Goal: Information Seeking & Learning: Check status

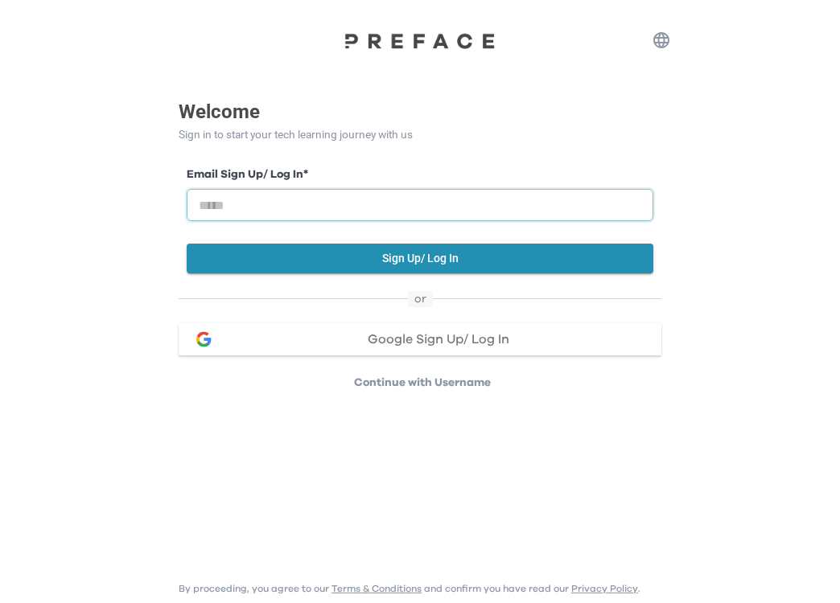
click at [452, 208] on input "email" at bounding box center [420, 205] width 467 height 32
type input "**********"
click at [445, 259] on button "Sign Up/ Log In" at bounding box center [420, 259] width 467 height 30
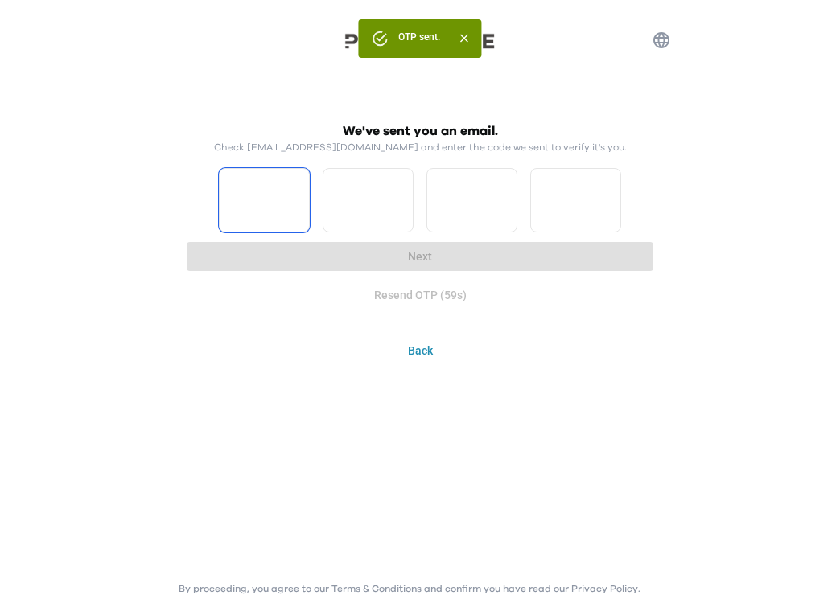
click at [274, 190] on input "Please enter OTP character 1" at bounding box center [264, 200] width 91 height 64
type input "*"
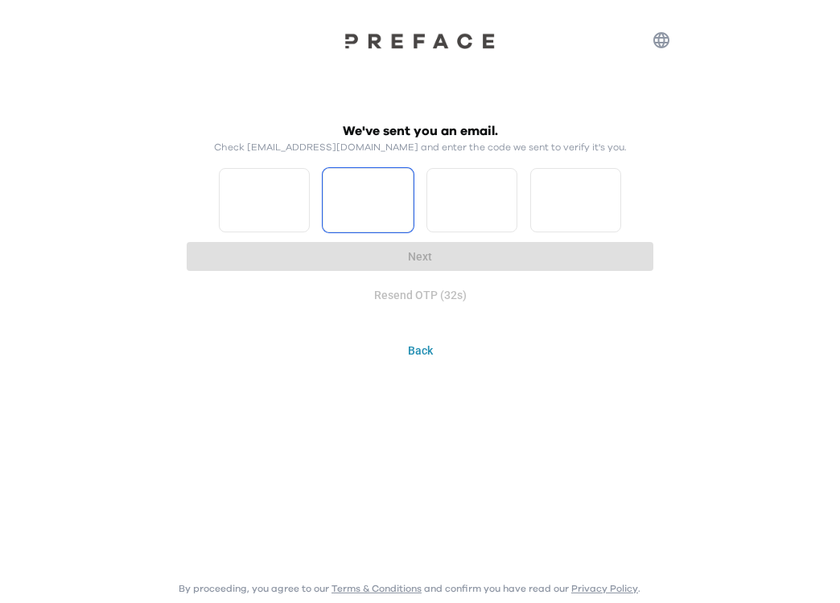
type input "*"
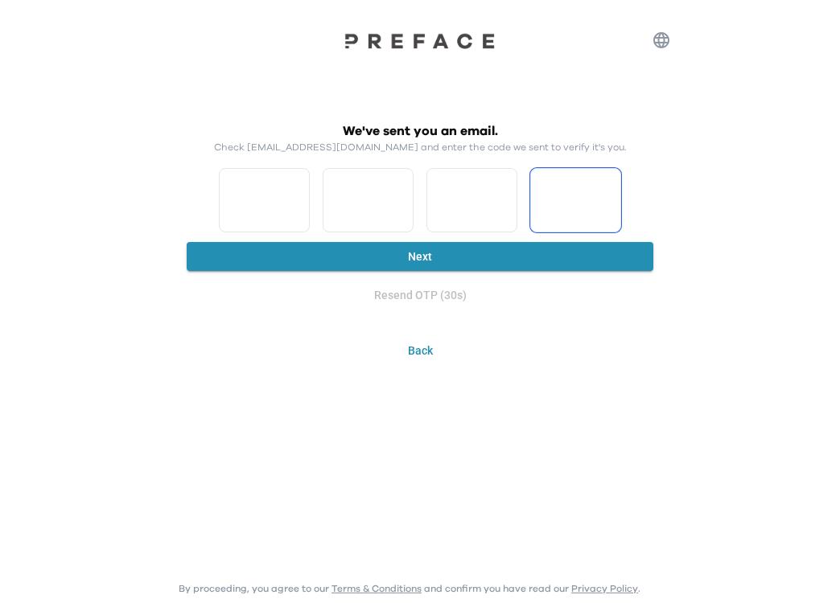
type input "*"
click at [502, 251] on button "Next" at bounding box center [420, 257] width 467 height 30
click at [459, 257] on button "Next" at bounding box center [420, 257] width 467 height 30
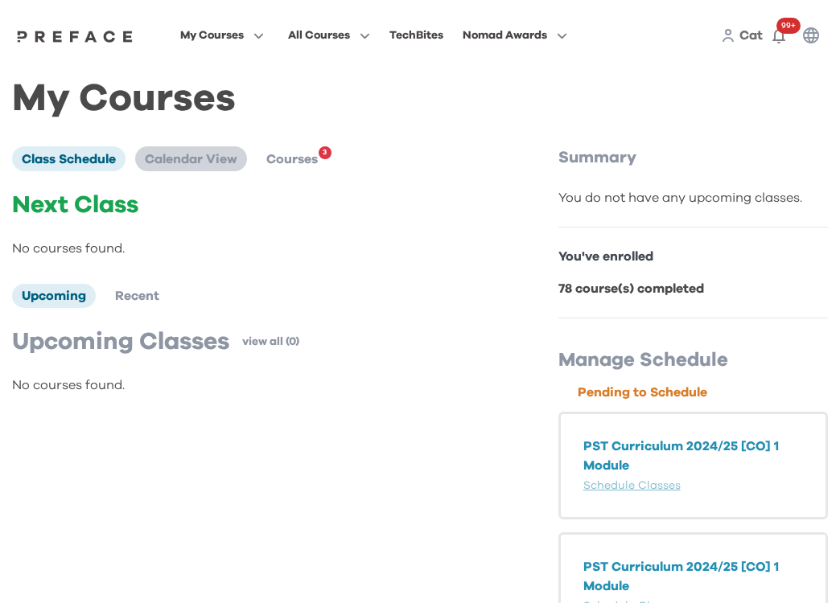
click at [221, 163] on span "Calendar View" at bounding box center [191, 159] width 93 height 13
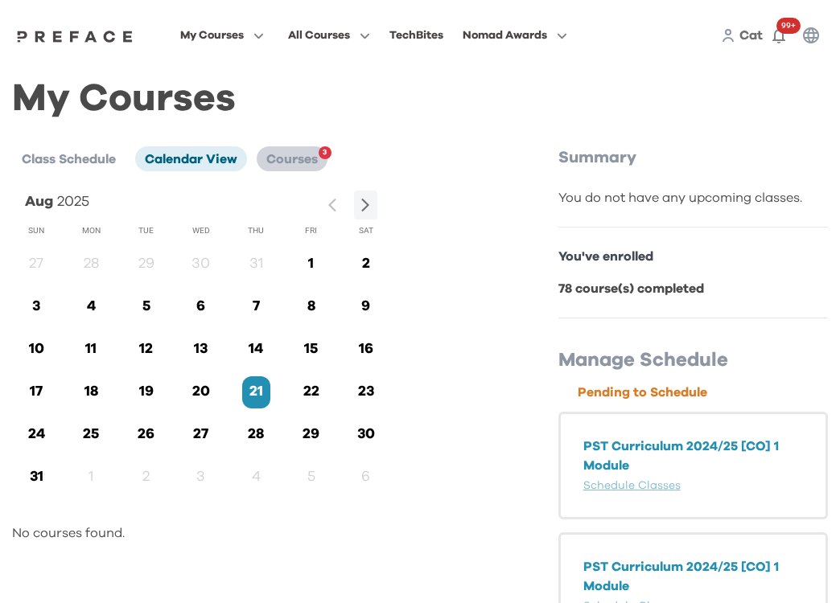
click at [293, 167] on li "Courses 3" at bounding box center [292, 158] width 71 height 24
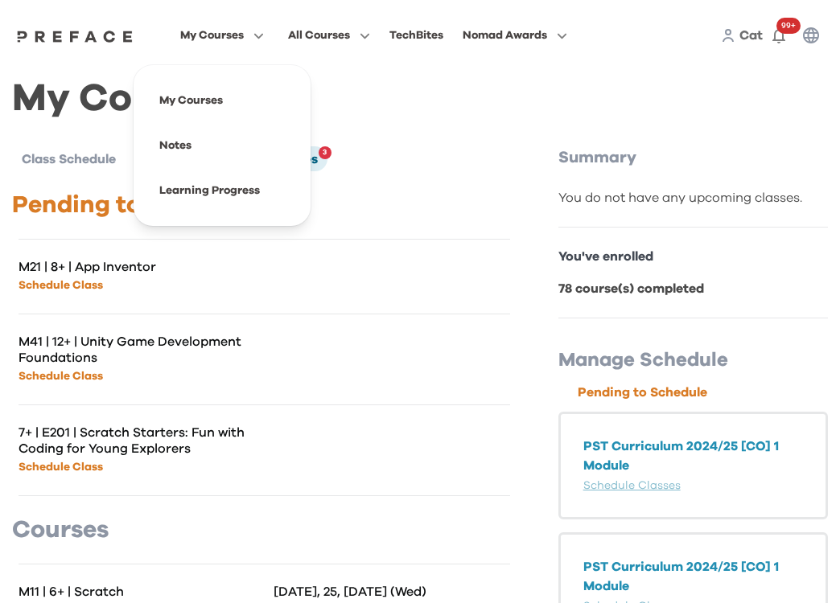
click at [244, 34] on span "My Courses" at bounding box center [212, 35] width 64 height 19
click at [290, 193] on span at bounding box center [221, 190] width 151 height 45
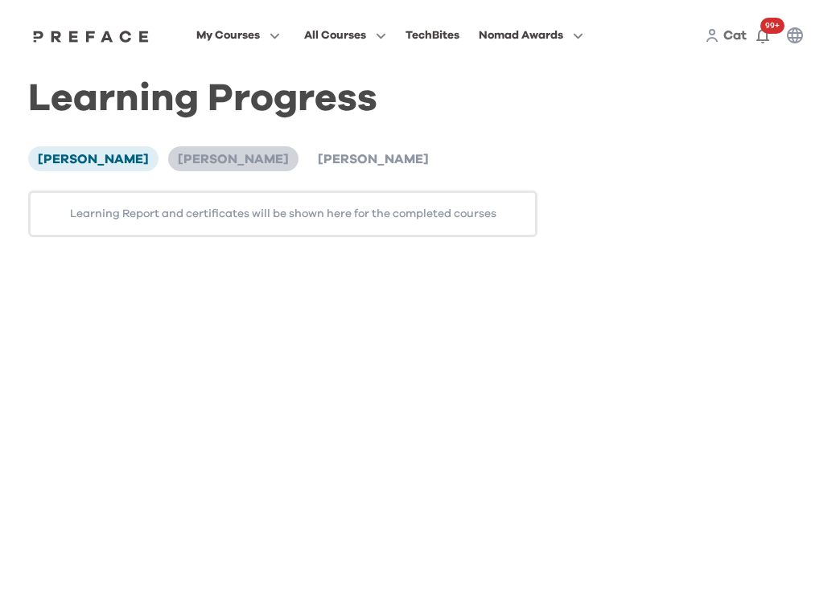
click at [182, 170] on li "[PERSON_NAME]" at bounding box center [233, 158] width 130 height 24
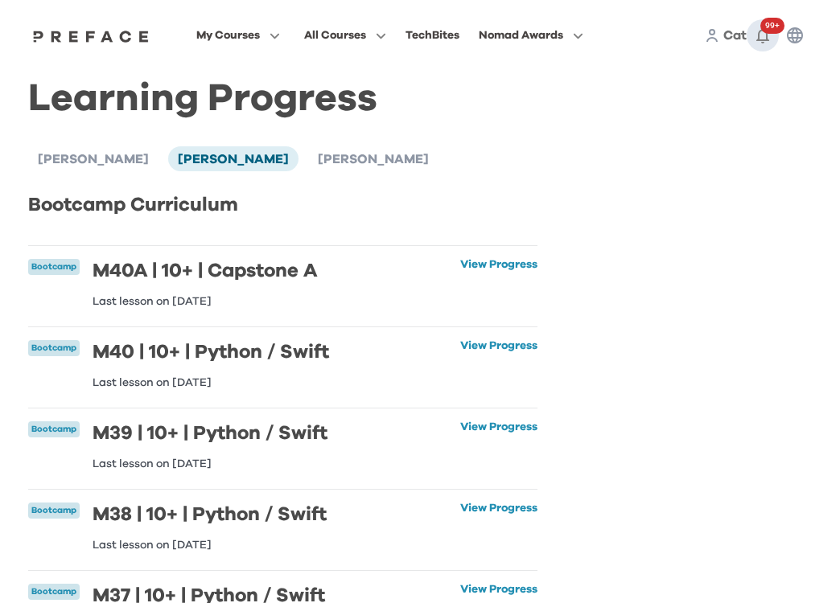
click at [755, 34] on icon "button" at bounding box center [762, 35] width 19 height 19
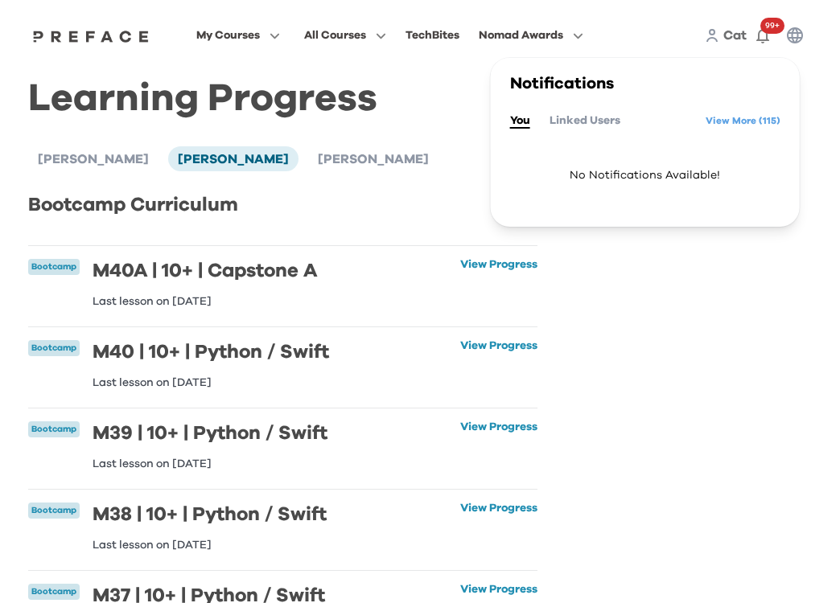
click at [692, 125] on div "You Linked Users View More ( 115 )" at bounding box center [645, 121] width 270 height 26
click at [734, 120] on link "View More ( 115 )" at bounding box center [742, 121] width 75 height 26
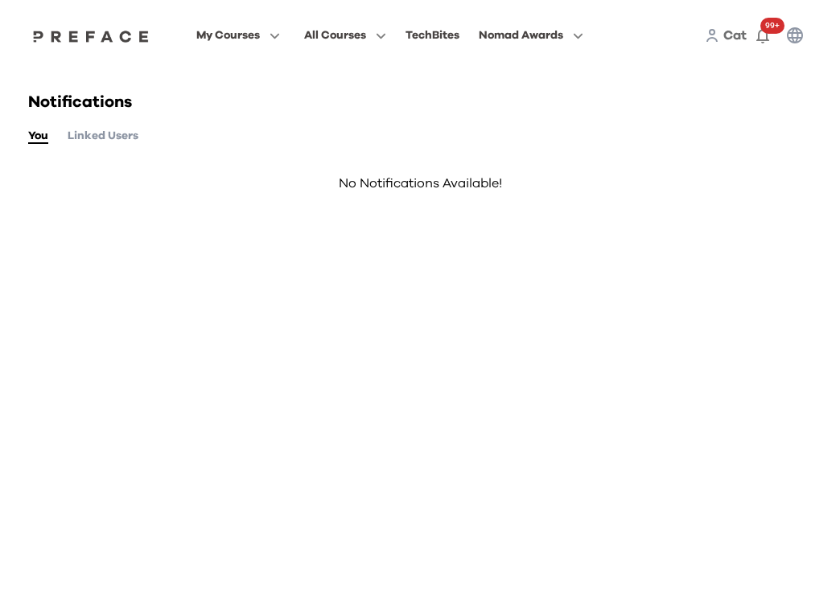
click at [76, 134] on button "Linked Users" at bounding box center [103, 136] width 71 height 18
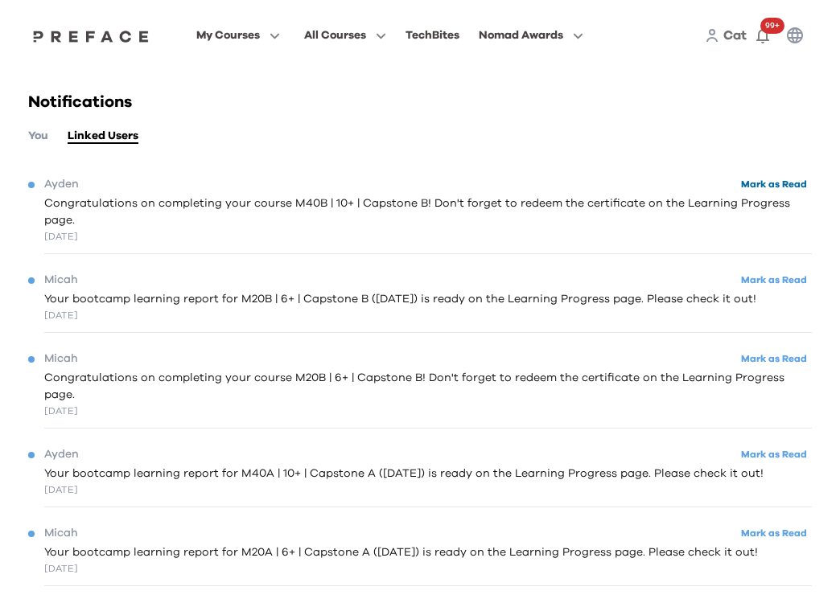
click at [756, 179] on button "Mark as Read" at bounding box center [774, 185] width 76 height 22
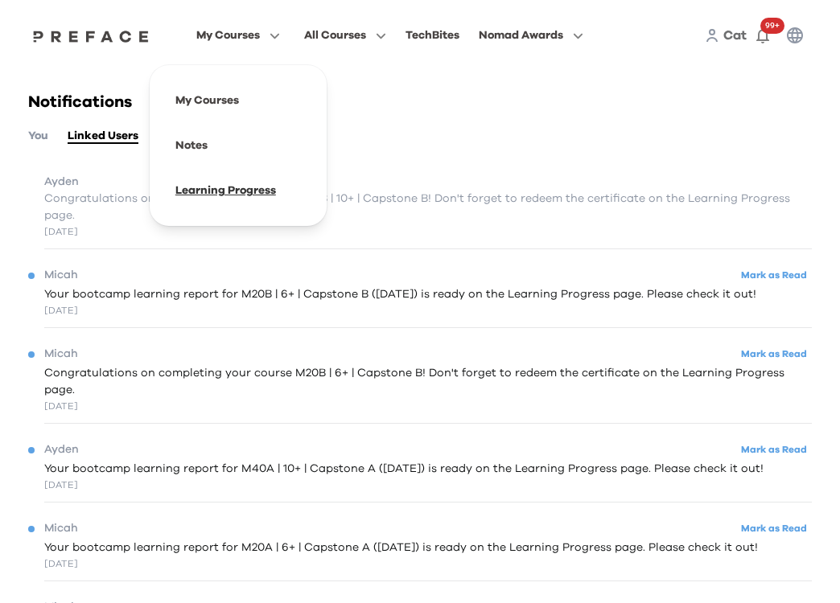
click at [300, 204] on span at bounding box center [237, 190] width 151 height 45
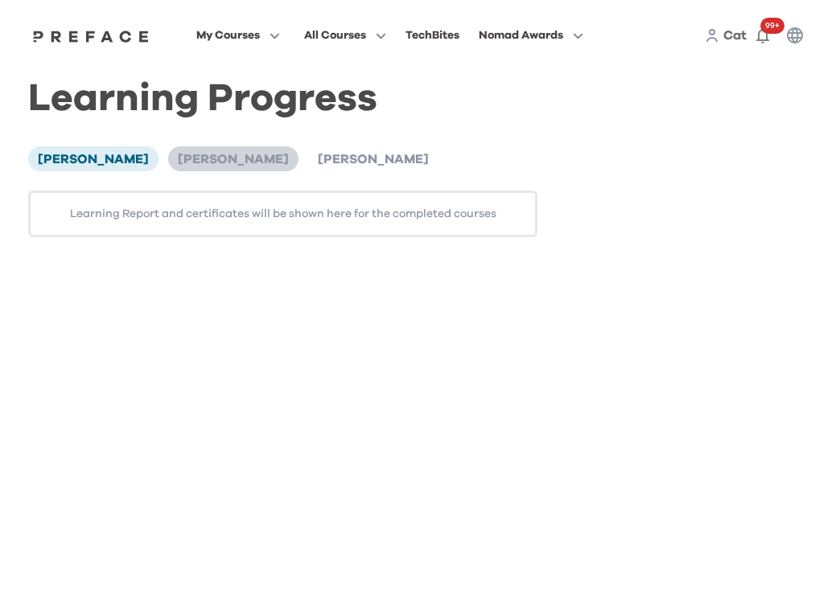
click at [168, 169] on li "[PERSON_NAME]" at bounding box center [233, 158] width 130 height 24
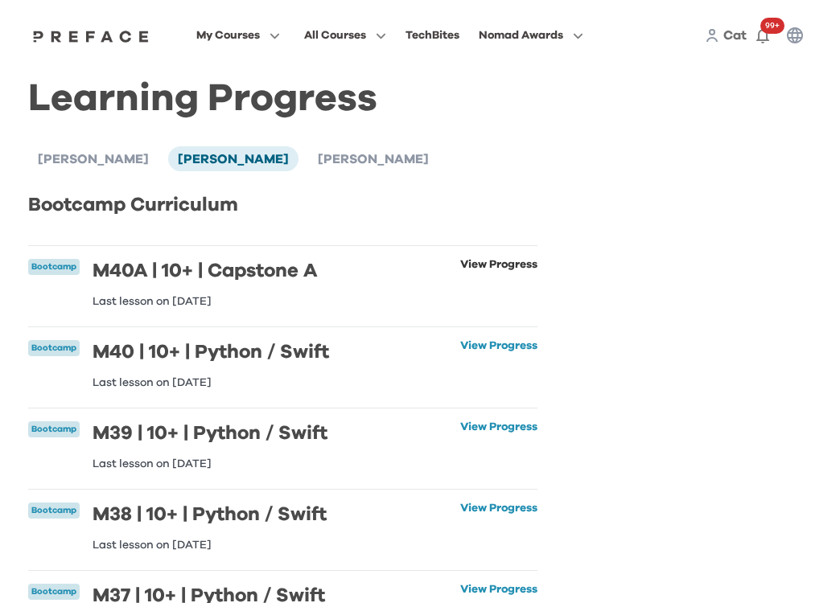
click at [473, 264] on link "View Progress" at bounding box center [498, 283] width 77 height 48
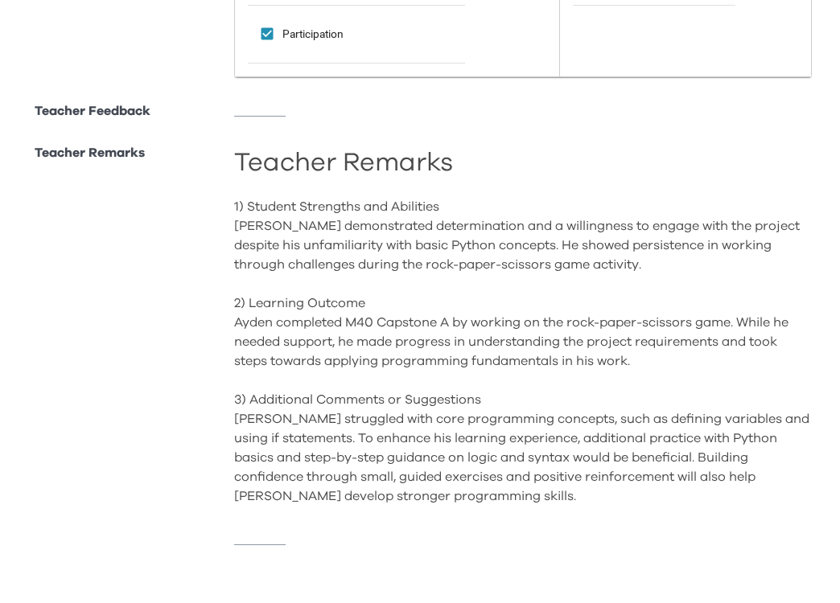
scroll to position [1072, 0]
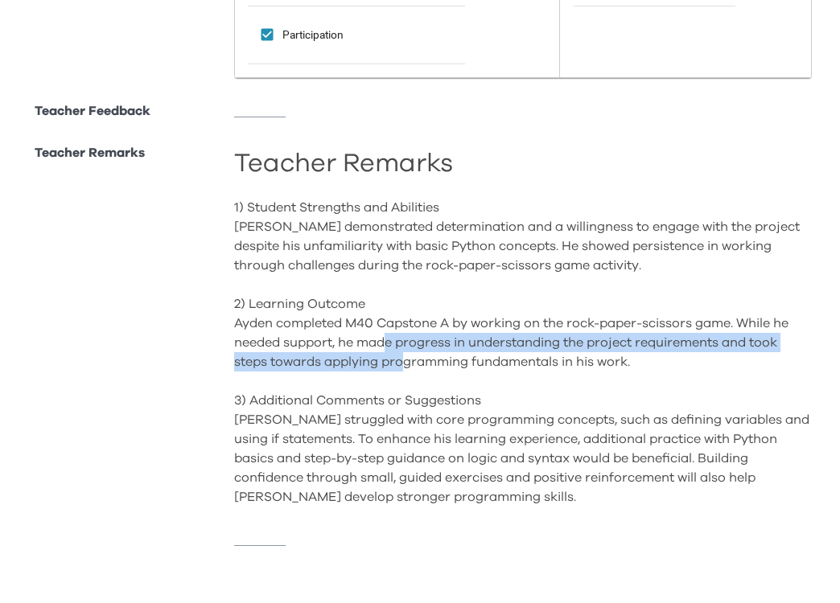
drag, startPoint x: 389, startPoint y: 343, endPoint x: 397, endPoint y: 354, distance: 13.4
click at [397, 354] on div "1) Student Strengths and Abilities Ayden demonstrated determination and a will…" at bounding box center [523, 352] width 578 height 309
click at [397, 348] on div "1) Student Strengths and Abilities Ayden demonstrated determination and a will…" at bounding box center [523, 352] width 578 height 309
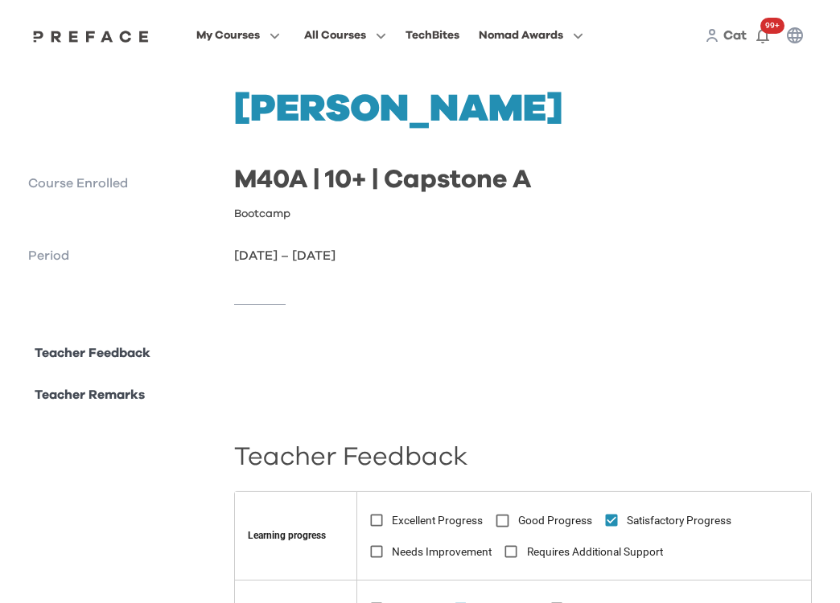
scroll to position [0, 0]
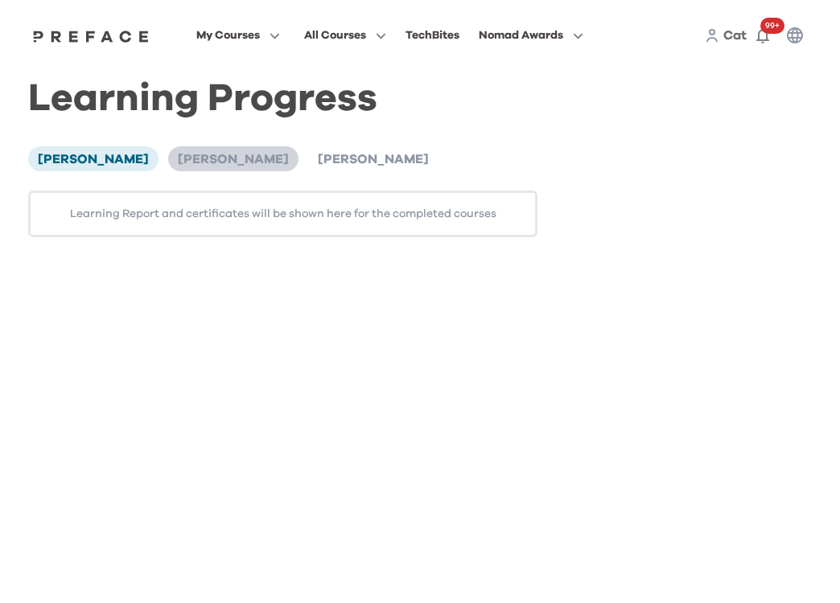
click at [178, 154] on span "[PERSON_NAME]" at bounding box center [233, 159] width 111 height 13
